Goal: Task Accomplishment & Management: Manage account settings

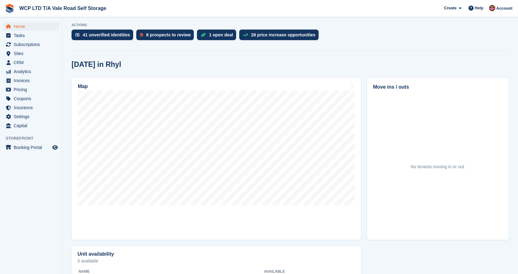
scroll to position [201, 0]
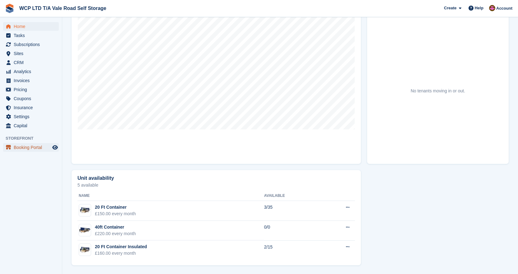
click at [30, 147] on span "Booking Portal" at bounding box center [32, 147] width 37 height 9
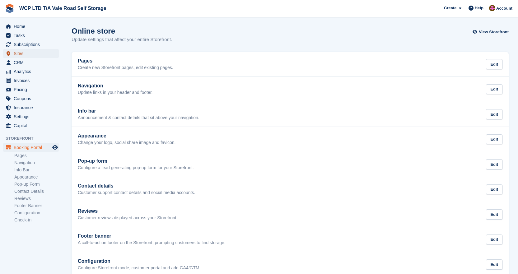
click at [19, 53] on span "Sites" at bounding box center [32, 53] width 37 height 9
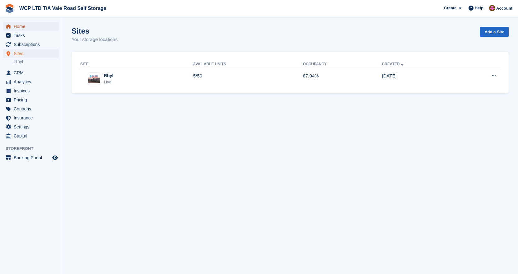
click at [19, 27] on span "Home" at bounding box center [32, 26] width 37 height 9
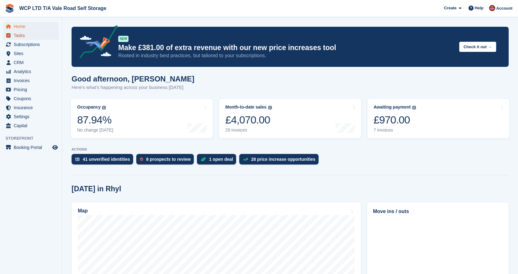
click at [17, 36] on span "Tasks" at bounding box center [32, 35] width 37 height 9
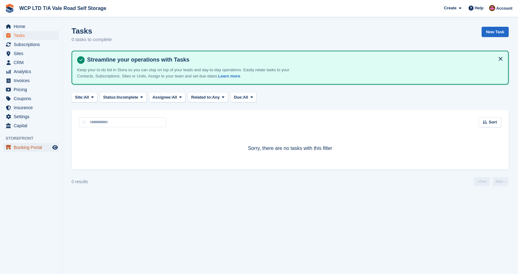
click at [30, 148] on span "Booking Portal" at bounding box center [32, 147] width 37 height 9
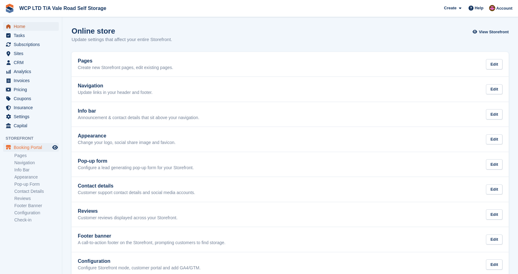
click at [19, 23] on span "Home" at bounding box center [32, 26] width 37 height 9
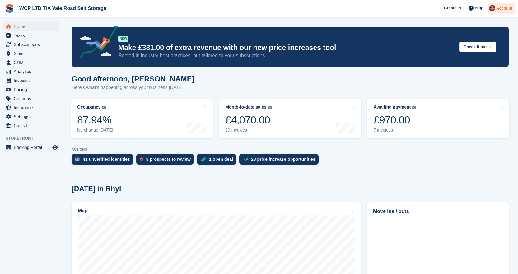
click at [500, 10] on span "Account" at bounding box center [504, 8] width 16 height 6
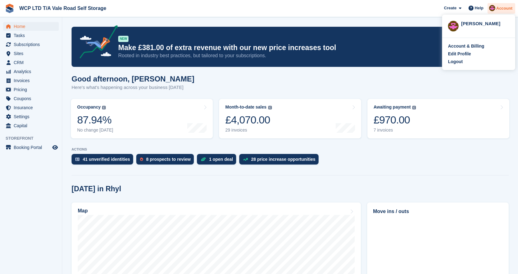
click at [500, 10] on span "Account" at bounding box center [504, 8] width 16 height 6
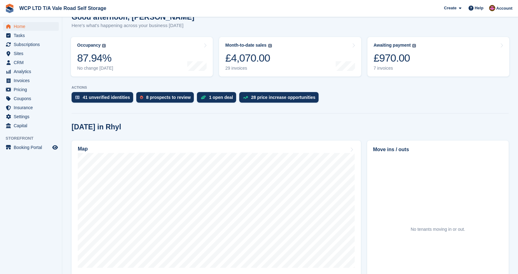
scroll to position [62, 0]
click at [152, 92] on div "8 prospects to review" at bounding box center [165, 97] width 58 height 11
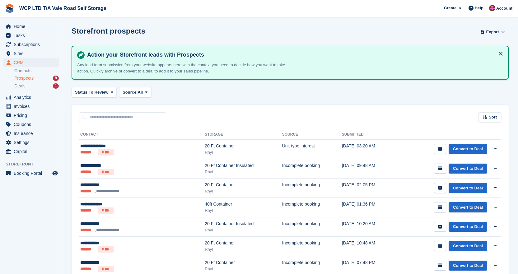
scroll to position [52, 0]
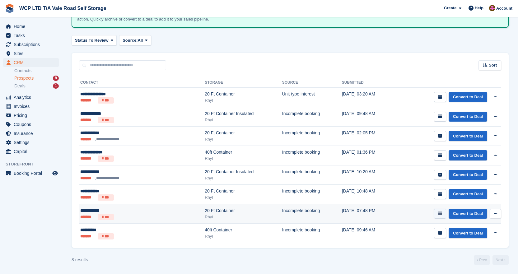
click at [442, 213] on icon "submit" at bounding box center [440, 214] width 4 height 4
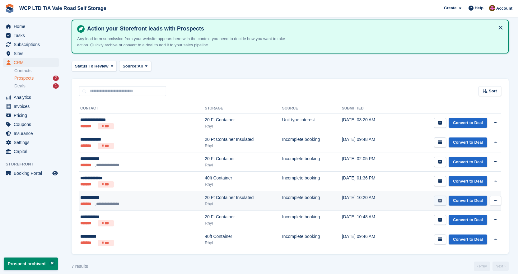
scroll to position [32, 0]
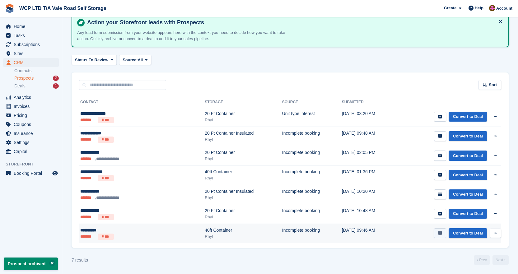
click at [441, 235] on icon "submit" at bounding box center [440, 233] width 4 height 4
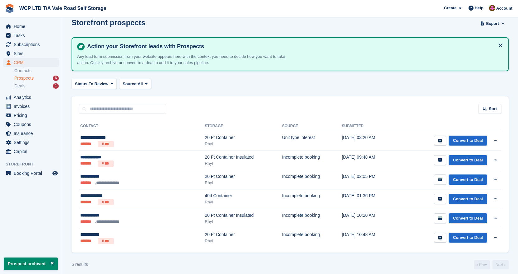
scroll to position [13, 0]
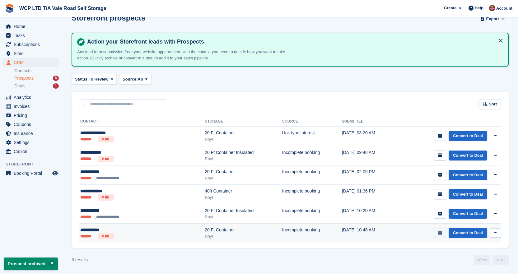
click at [441, 235] on icon "submit" at bounding box center [440, 233] width 4 height 4
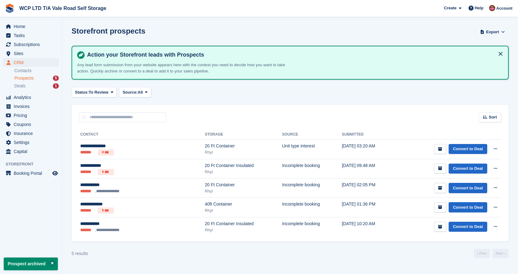
scroll to position [0, 0]
